Goal: Use online tool/utility: Use online tool/utility

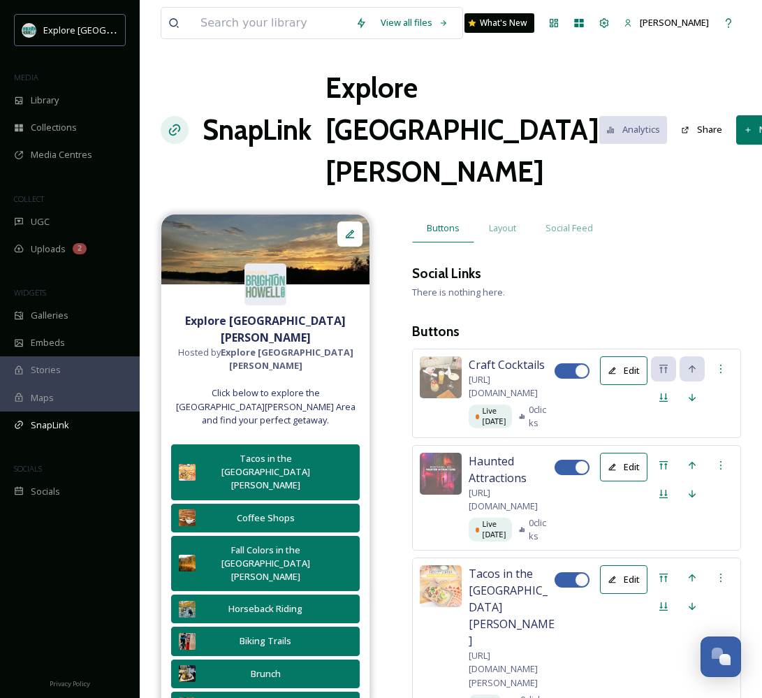
click at [736, 131] on button "New Button" at bounding box center [777, 129] width 82 height 29
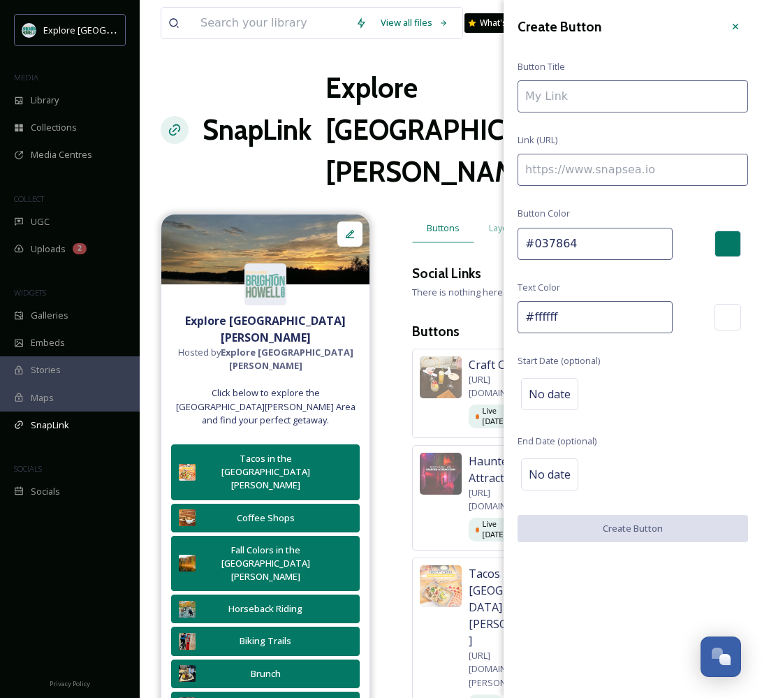
click at [639, 173] on input at bounding box center [633, 170] width 230 height 32
paste input "[URL][DOMAIN_NAME][PERSON_NAME]"
type input "[URL][DOMAIN_NAME][PERSON_NAME]"
click at [586, 95] on input at bounding box center [633, 96] width 230 height 32
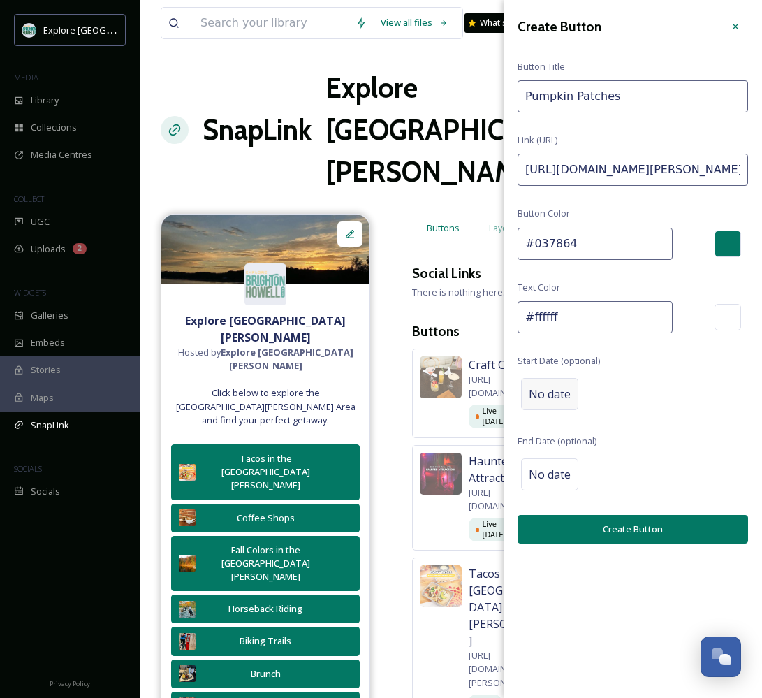
type input "Pumpkin Patches"
click at [546, 399] on div "No date" at bounding box center [549, 394] width 57 height 32
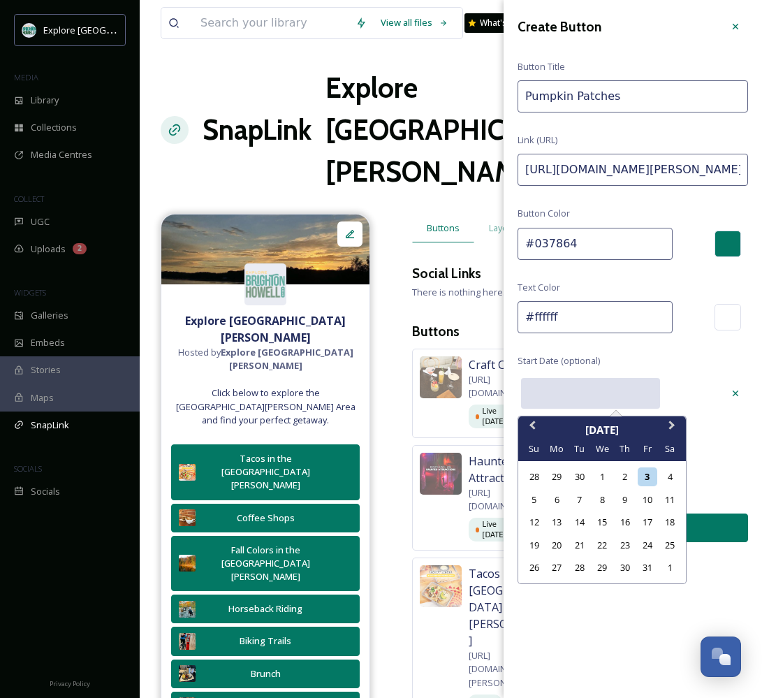
click at [575, 390] on input "text" at bounding box center [590, 393] width 139 height 31
click at [622, 499] on div "9" at bounding box center [624, 499] width 19 height 19
type input "[DATE]"
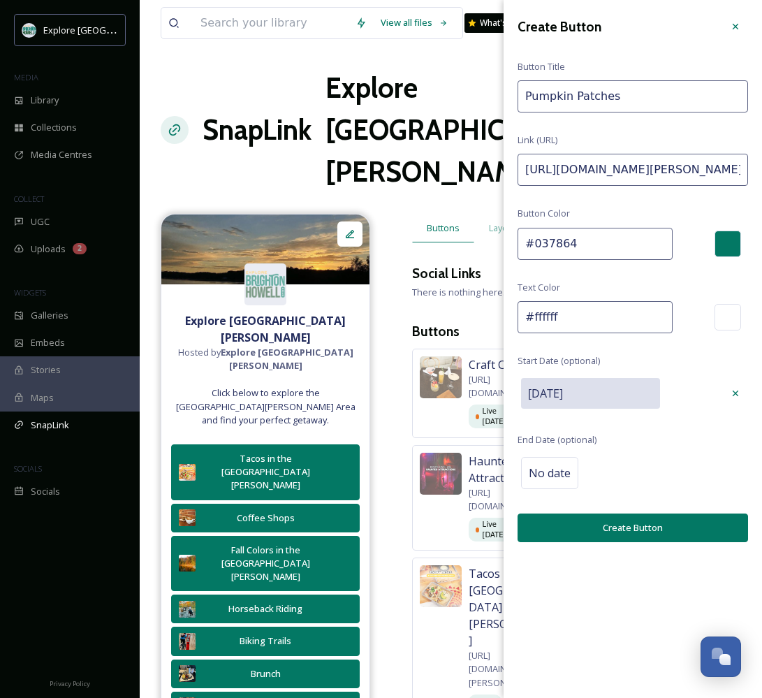
click at [628, 527] on button "Create Button" at bounding box center [633, 527] width 230 height 29
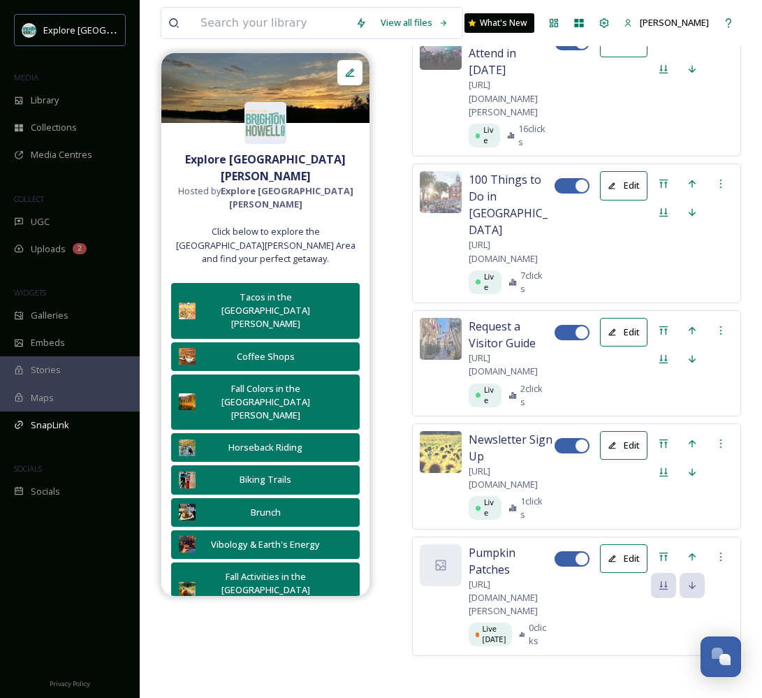
scroll to position [8178, 0]
click at [666, 552] on icon at bounding box center [663, 556] width 8 height 8
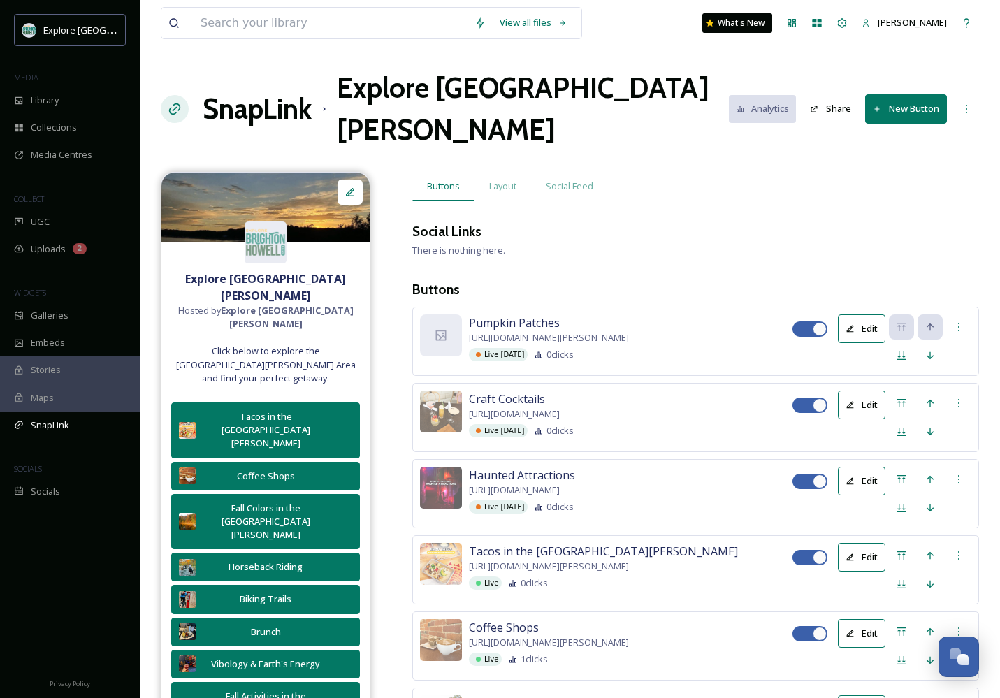
scroll to position [0, 0]
click at [450, 314] on div at bounding box center [441, 335] width 42 height 42
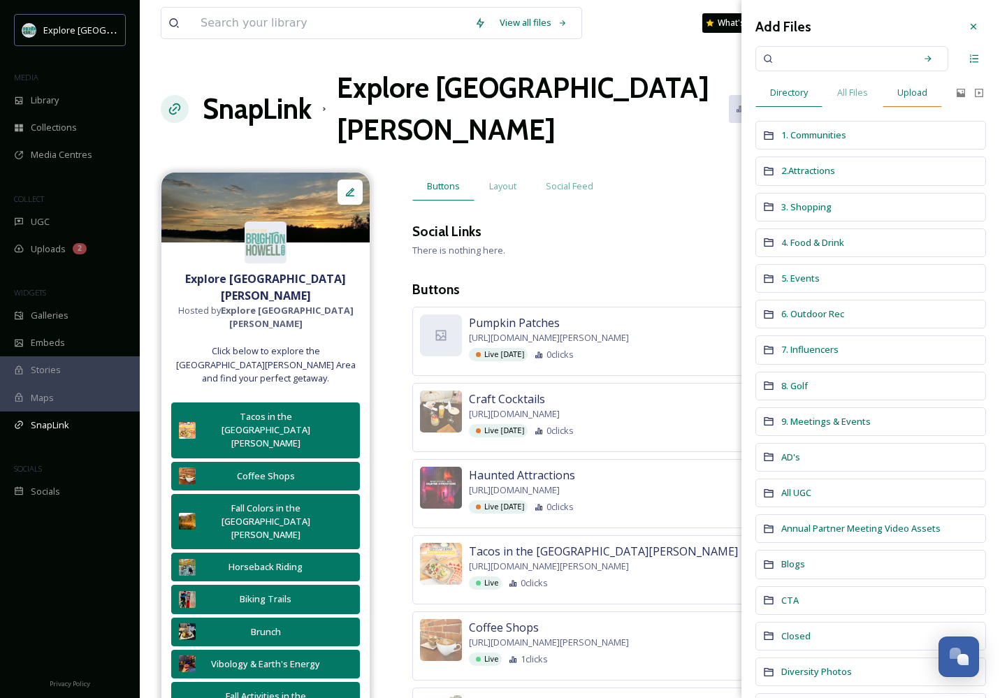
click at [761, 98] on span "Upload" at bounding box center [912, 92] width 30 height 13
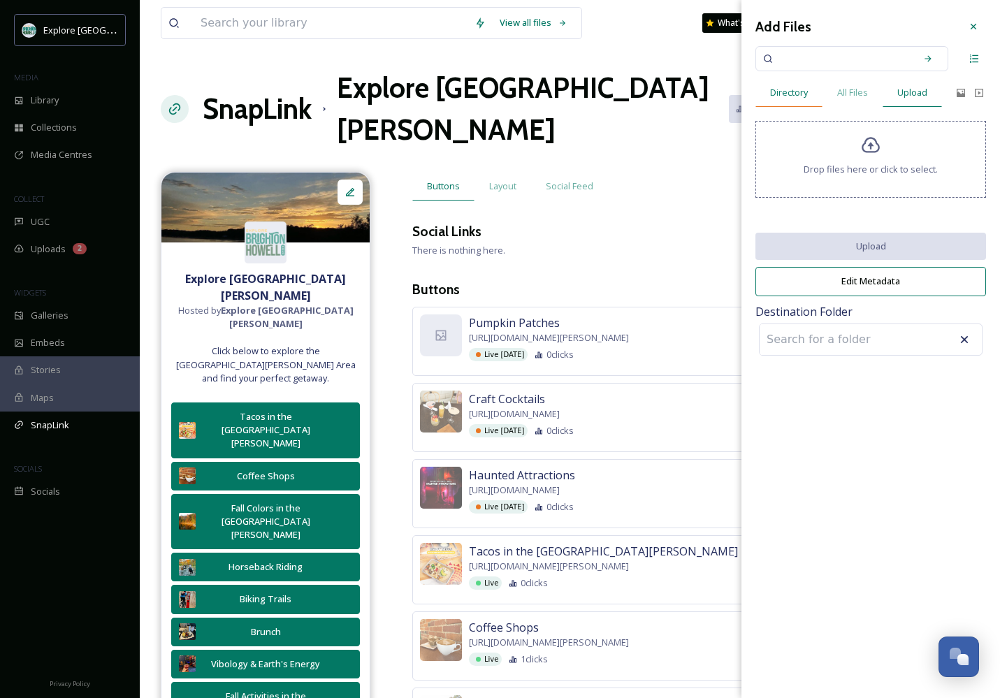
click at [761, 91] on span "Directory" at bounding box center [789, 92] width 38 height 13
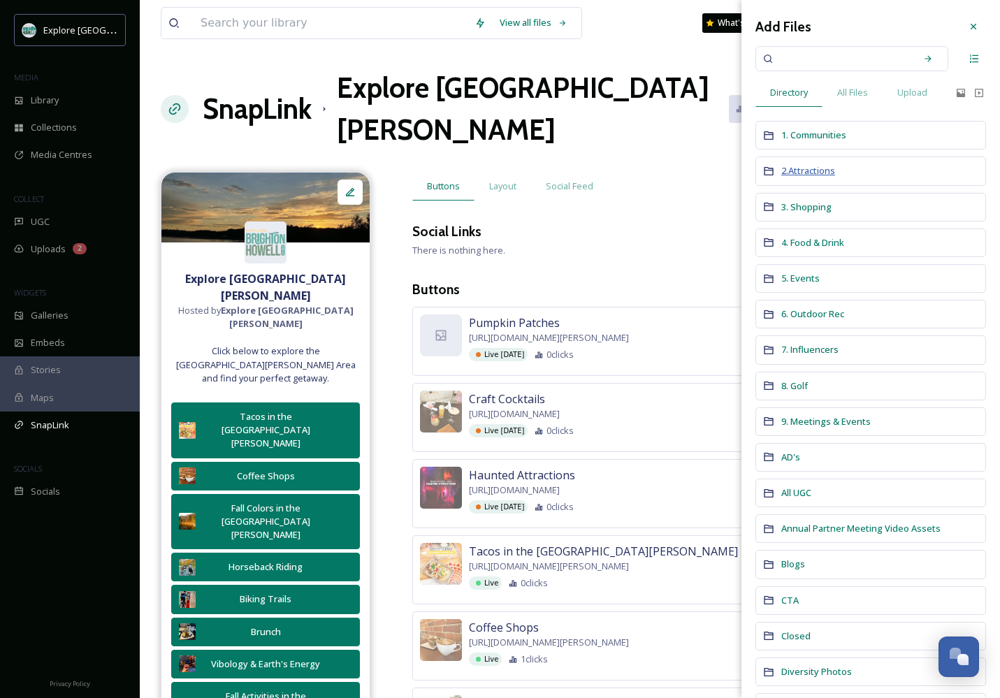
click at [761, 173] on span "2.Attractions" at bounding box center [808, 170] width 54 height 13
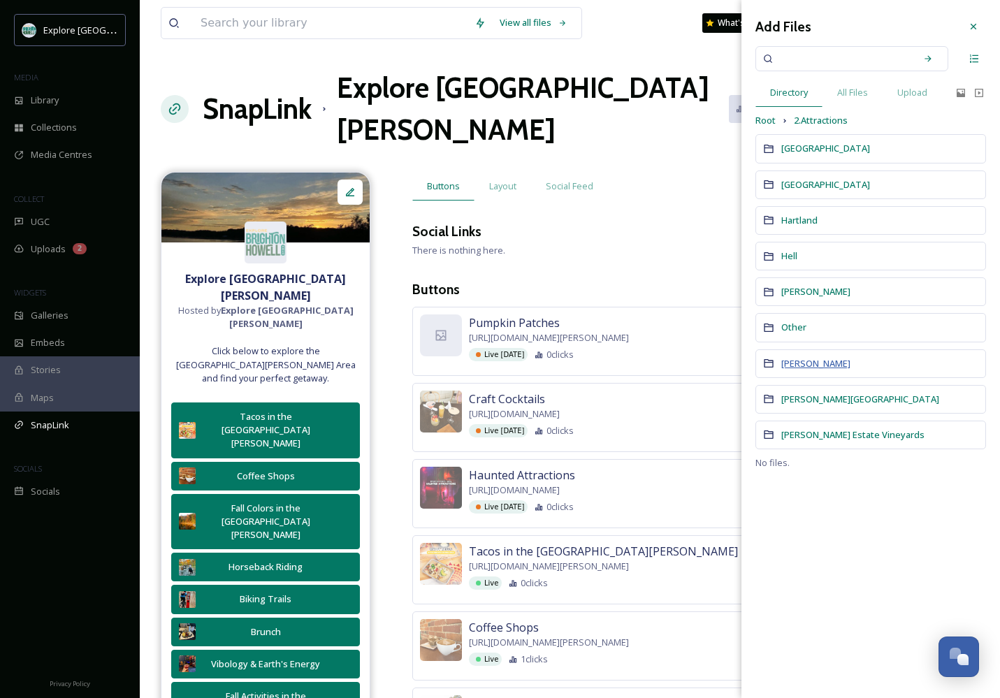
click at [761, 358] on span "[PERSON_NAME]" at bounding box center [815, 363] width 69 height 13
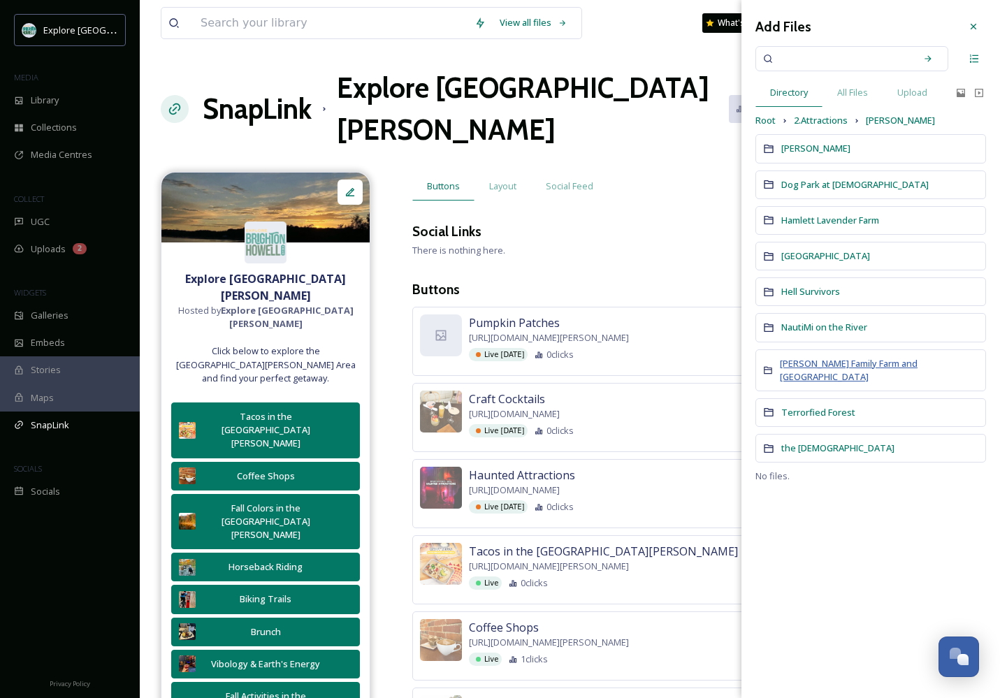
click at [761, 363] on span "[PERSON_NAME] Family Farm and [GEOGRAPHIC_DATA]" at bounding box center [848, 370] width 138 height 26
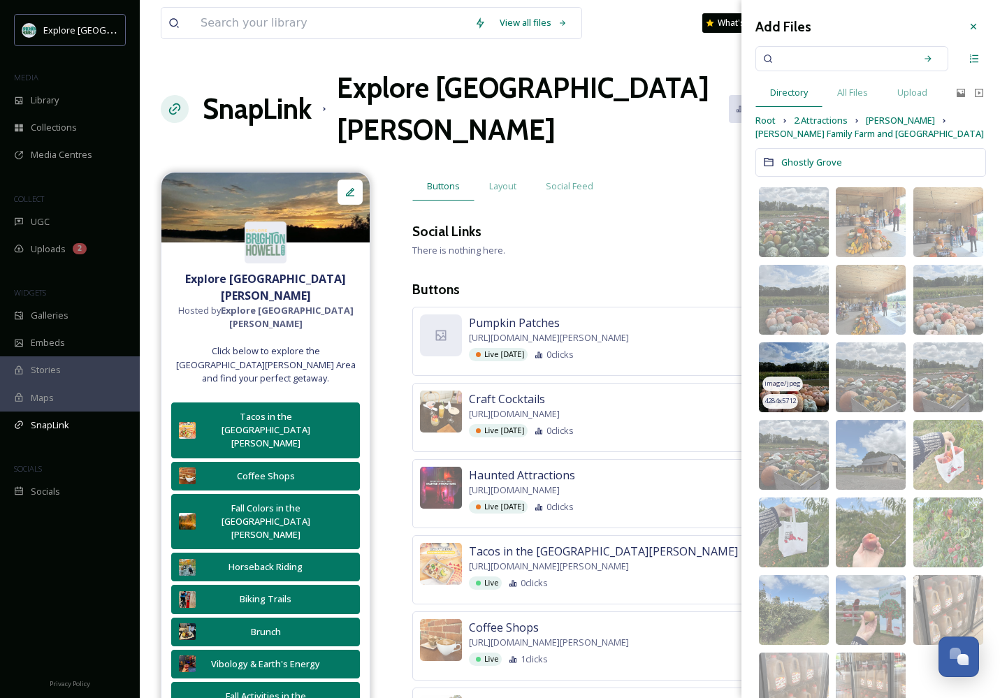
click at [761, 369] on img at bounding box center [794, 377] width 70 height 70
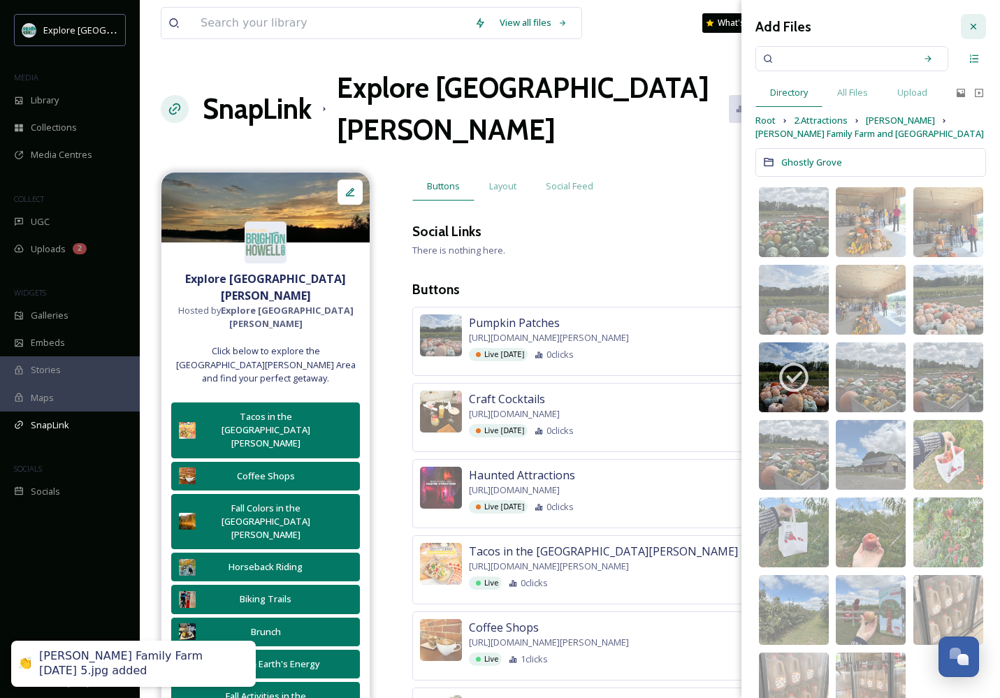
click at [761, 28] on icon at bounding box center [972, 26] width 11 height 11
